Goal: Find specific page/section: Find specific page/section

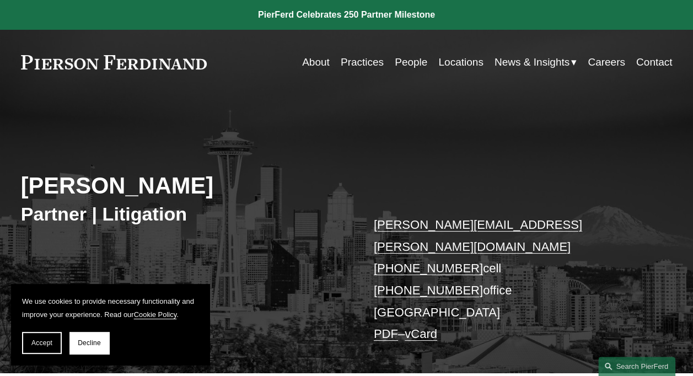
click at [407, 62] on link "People" at bounding box center [410, 62] width 33 height 21
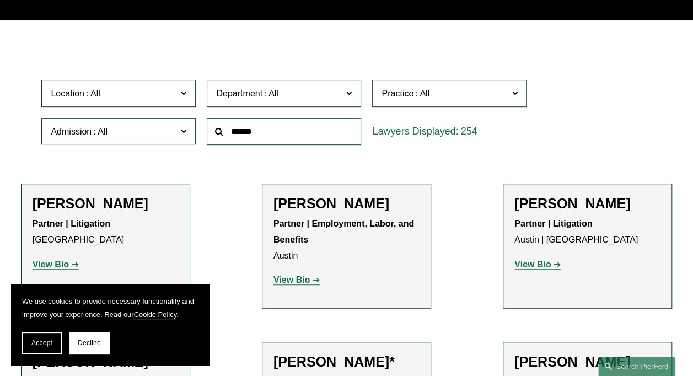
scroll to position [275, 0]
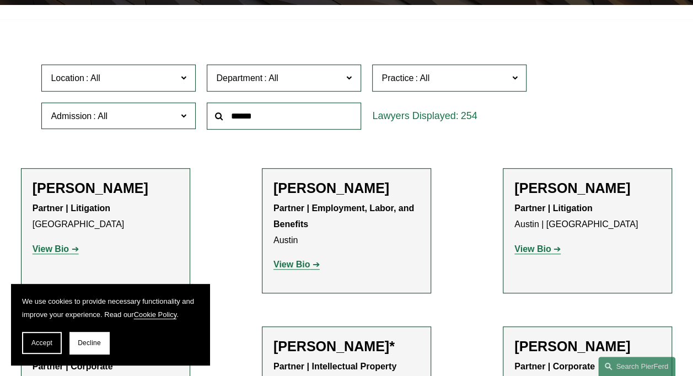
click at [183, 80] on span at bounding box center [184, 78] width 6 height 14
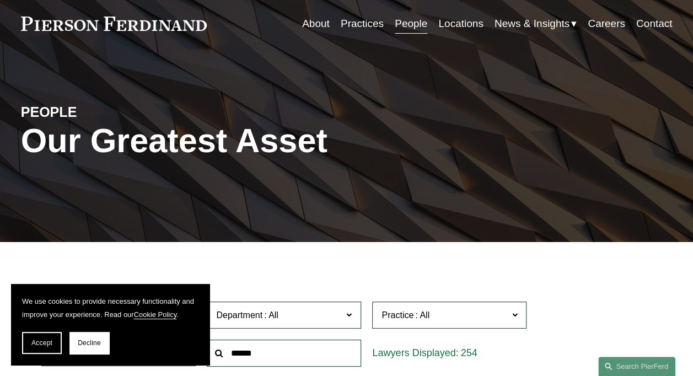
scroll to position [0, 0]
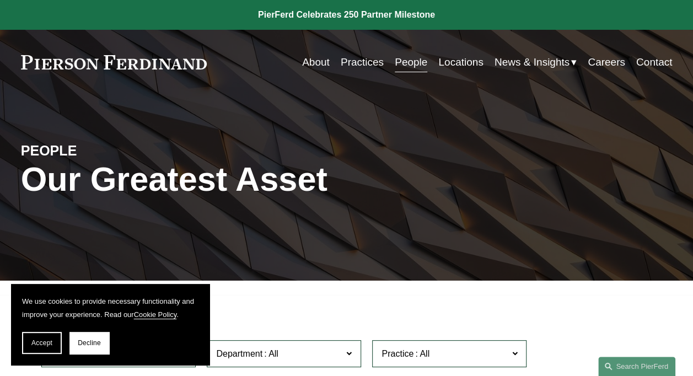
click at [403, 65] on link "People" at bounding box center [410, 62] width 33 height 21
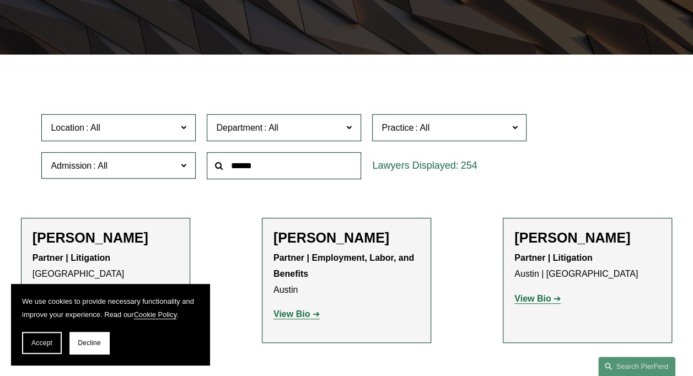
scroll to position [275, 0]
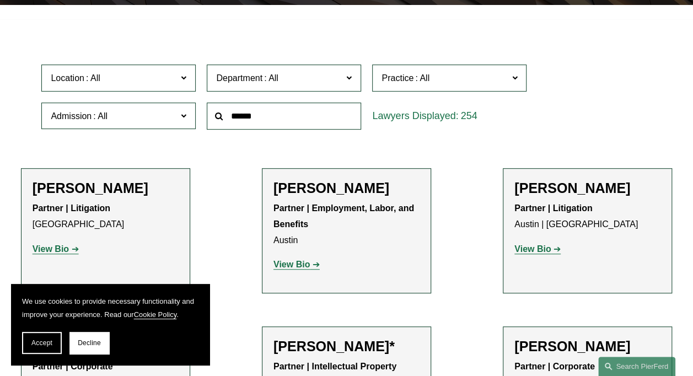
click at [237, 114] on input "text" at bounding box center [284, 115] width 154 height 27
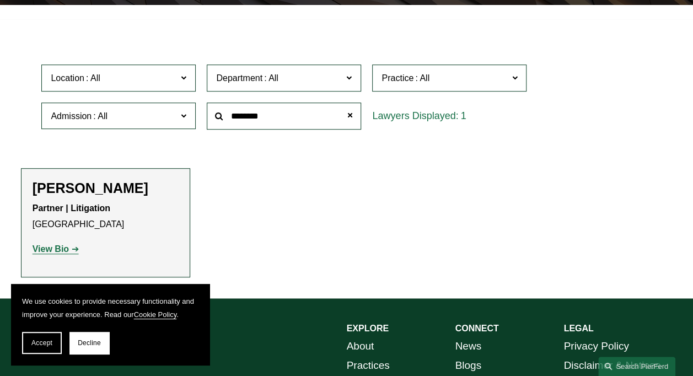
type input "********"
click at [52, 249] on strong "View Bio" at bounding box center [51, 248] width 36 height 9
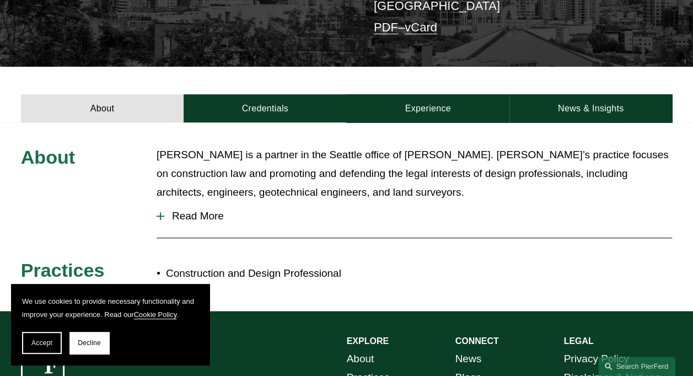
scroll to position [331, 0]
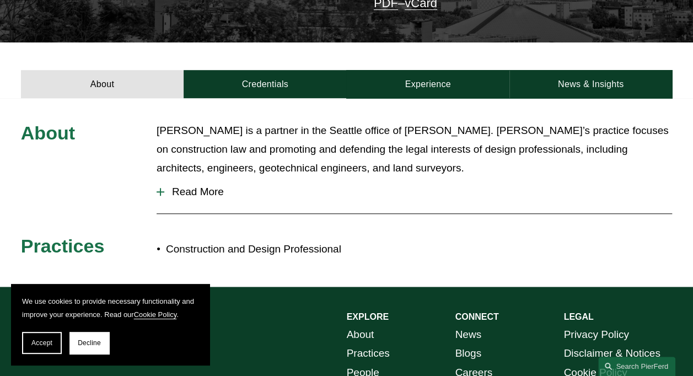
click at [161, 188] on div at bounding box center [160, 192] width 8 height 8
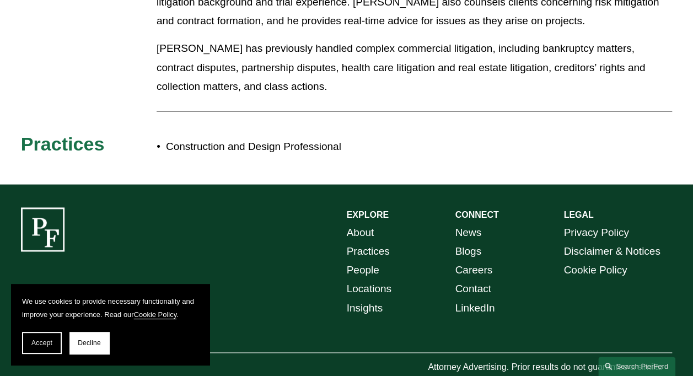
scroll to position [603, 0]
